Goal: Find specific page/section: Find specific page/section

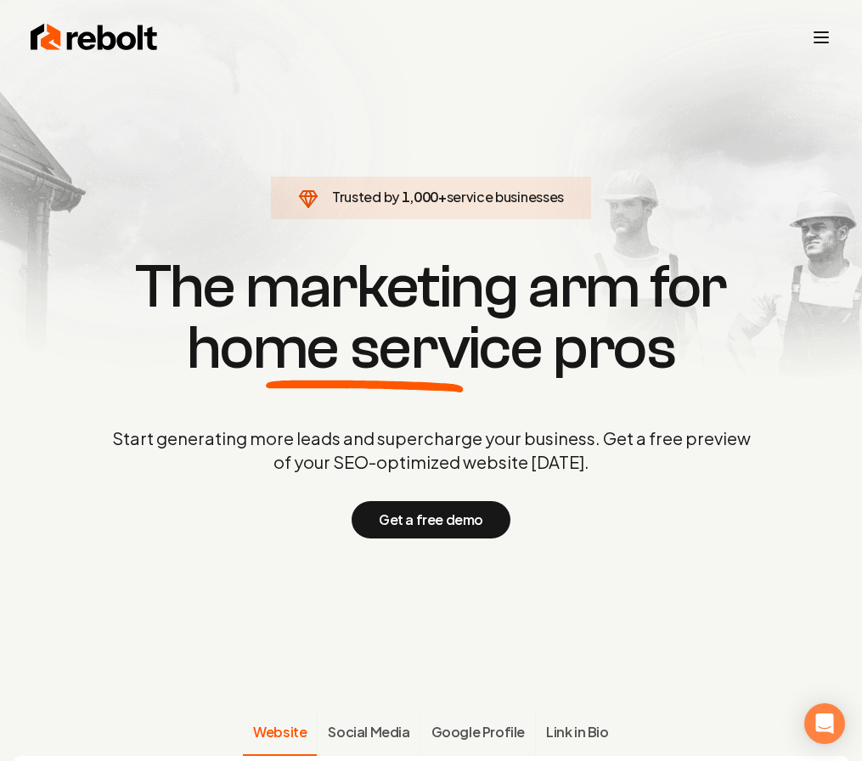
click at [813, 36] on icon "Toggle mobile menu" at bounding box center [821, 37] width 20 height 20
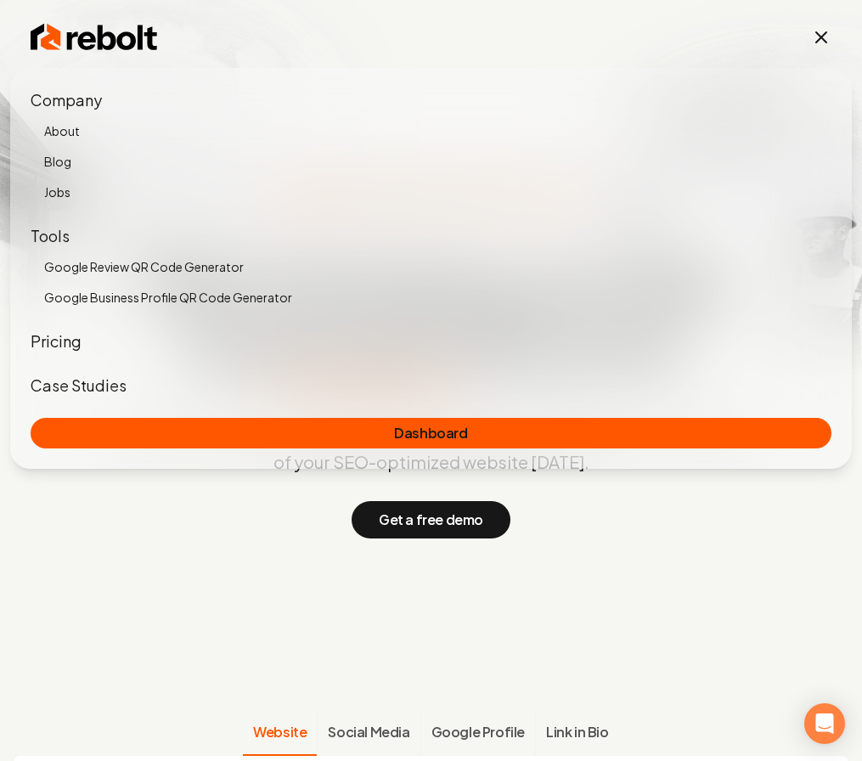
click at [528, 452] on div "Company About Blog Jobs Tools Google Review QR Code Generator Google Business P…" at bounding box center [431, 268] width 842 height 401
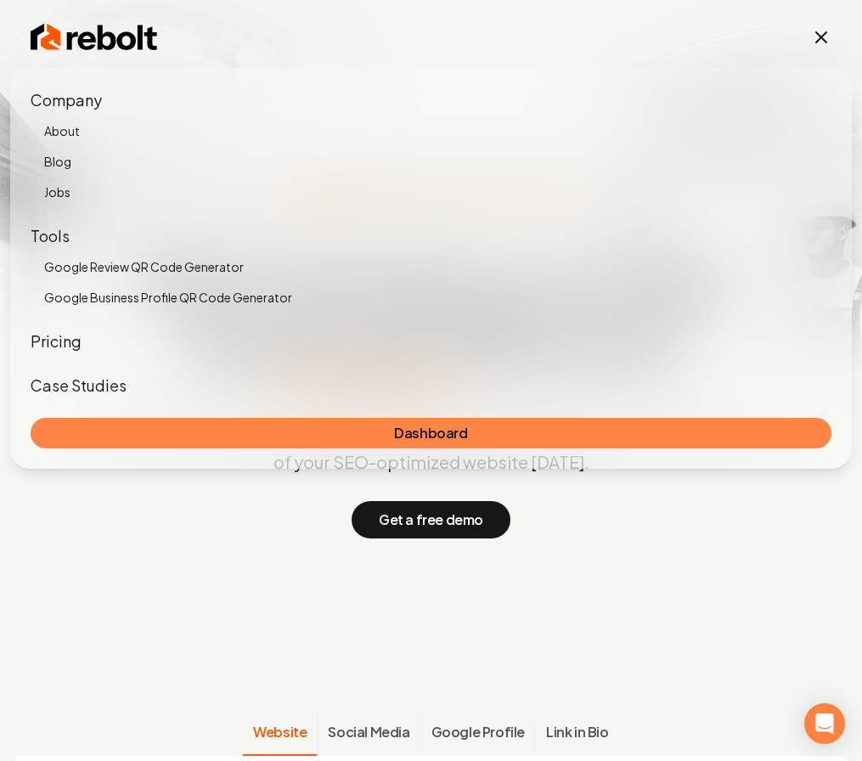
click at [543, 443] on link "Dashboard" at bounding box center [431, 433] width 801 height 31
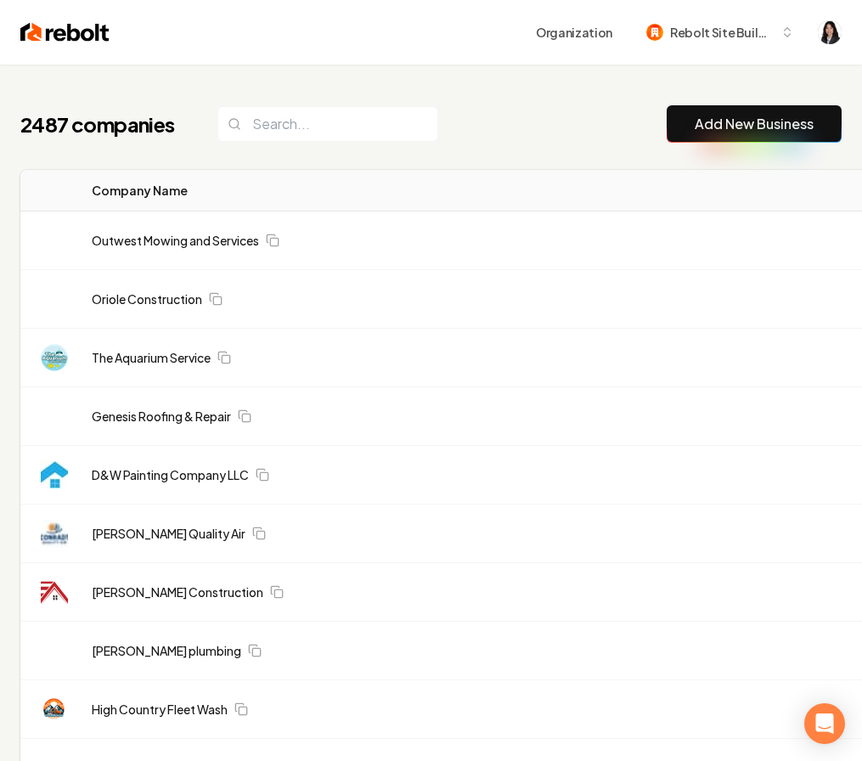
click at [547, 191] on th "Company Name" at bounding box center [397, 191] width 638 height 42
click at [572, 137] on div "2487 companies Add New Business" at bounding box center [430, 123] width 821 height 37
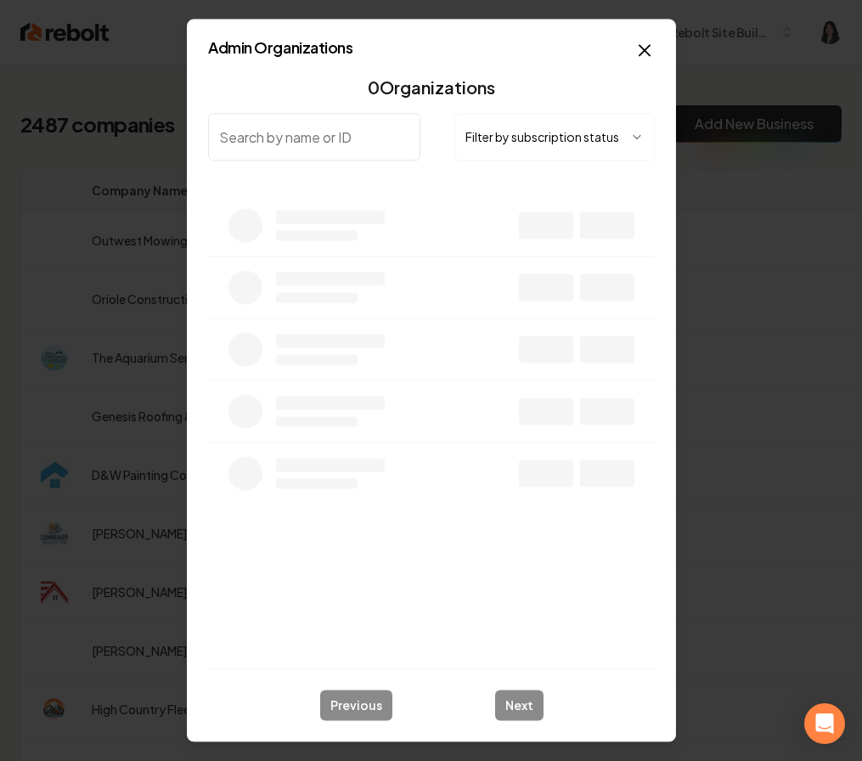
click at [522, 138] on button "Filter by subscription status" at bounding box center [554, 137] width 200 height 48
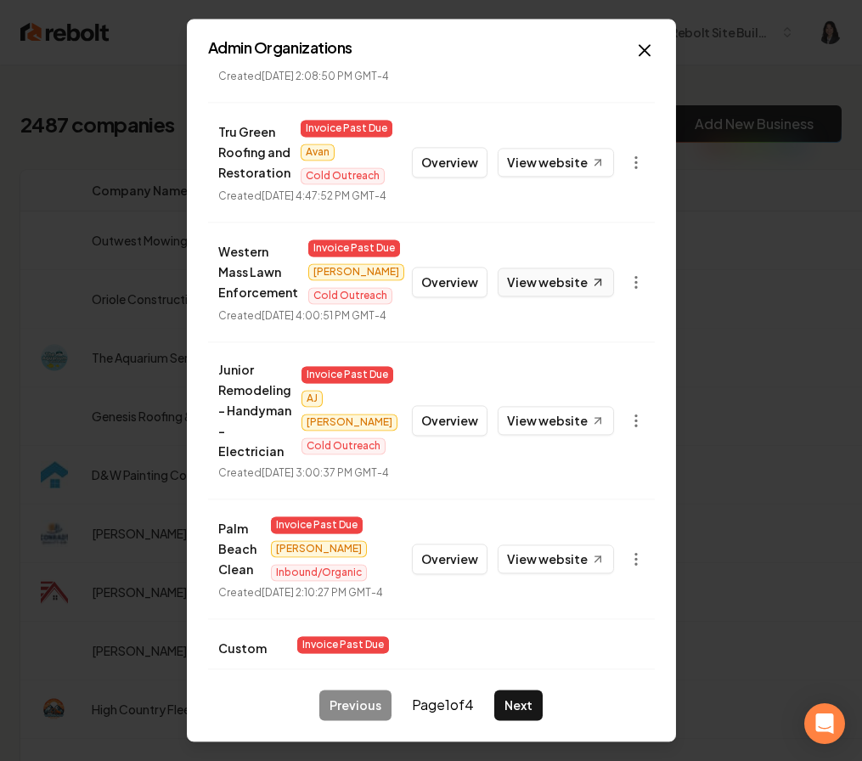
scroll to position [227, 0]
